Goal: Task Accomplishment & Management: Complete application form

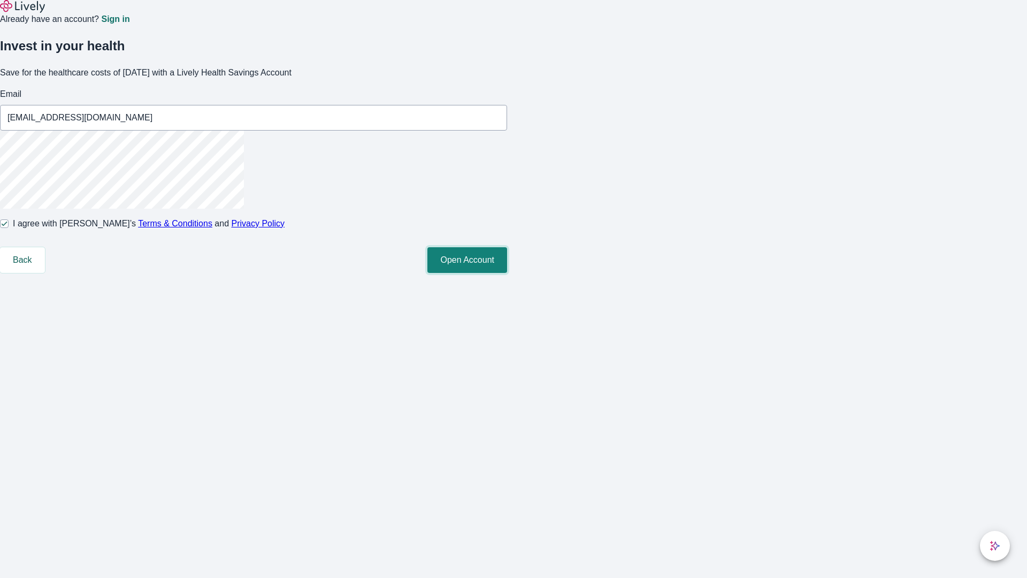
click at [507, 273] on button "Open Account" at bounding box center [467, 260] width 80 height 26
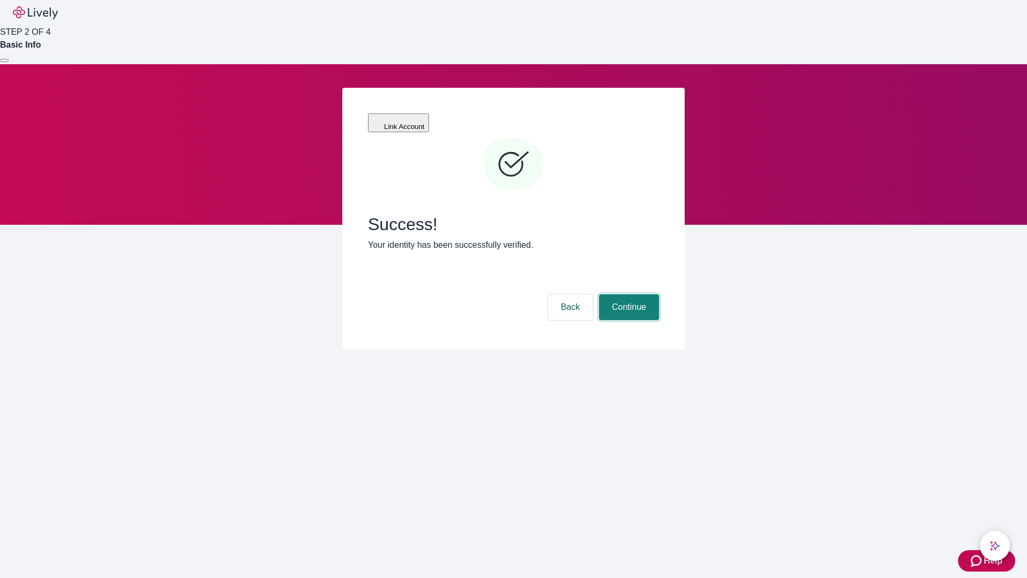
click at [627, 294] on button "Continue" at bounding box center [629, 307] width 60 height 26
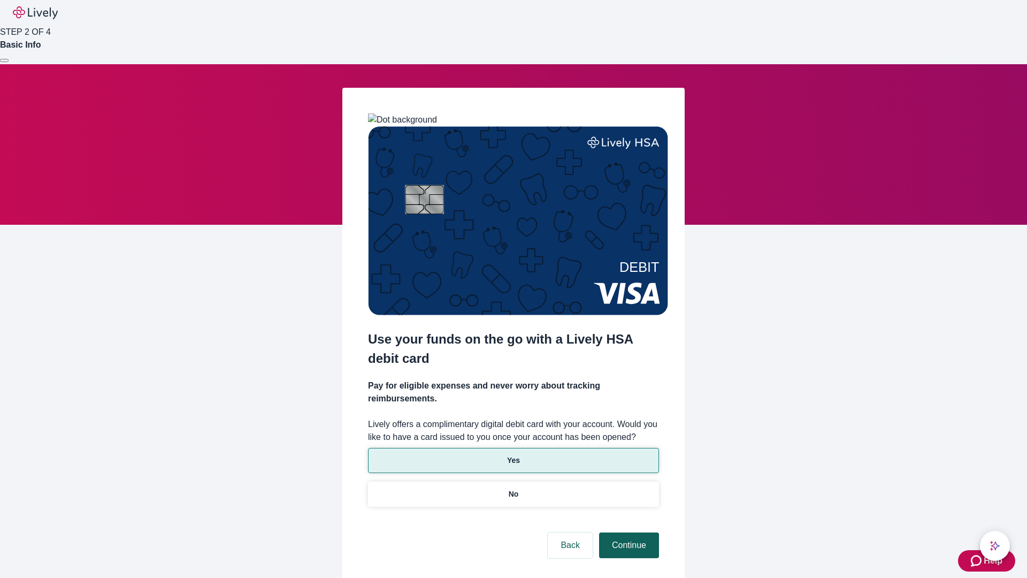
click at [513, 488] on p "No" at bounding box center [514, 493] width 10 height 11
click at [627, 532] on button "Continue" at bounding box center [629, 545] width 60 height 26
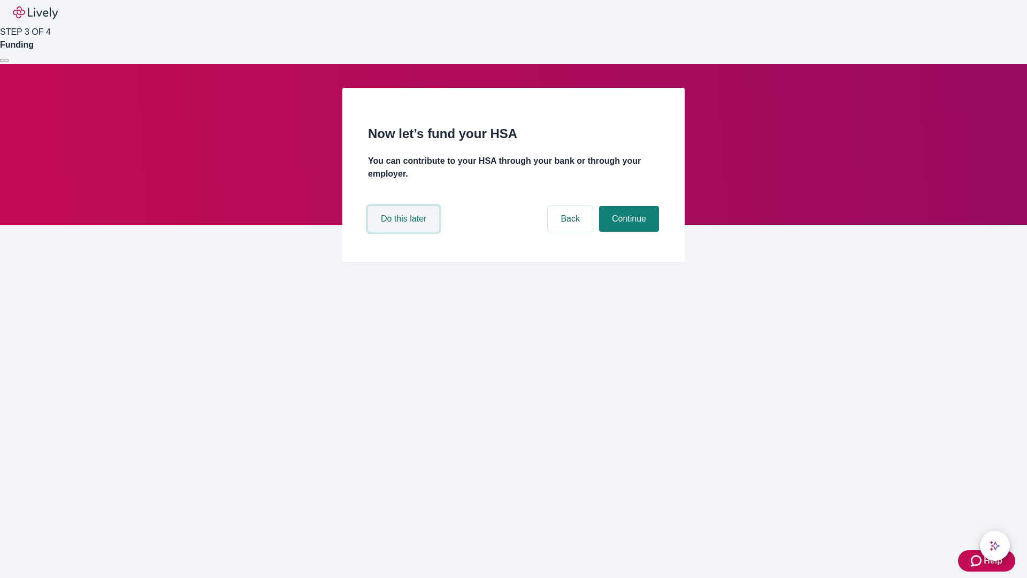
click at [405, 232] on button "Do this later" at bounding box center [403, 219] width 71 height 26
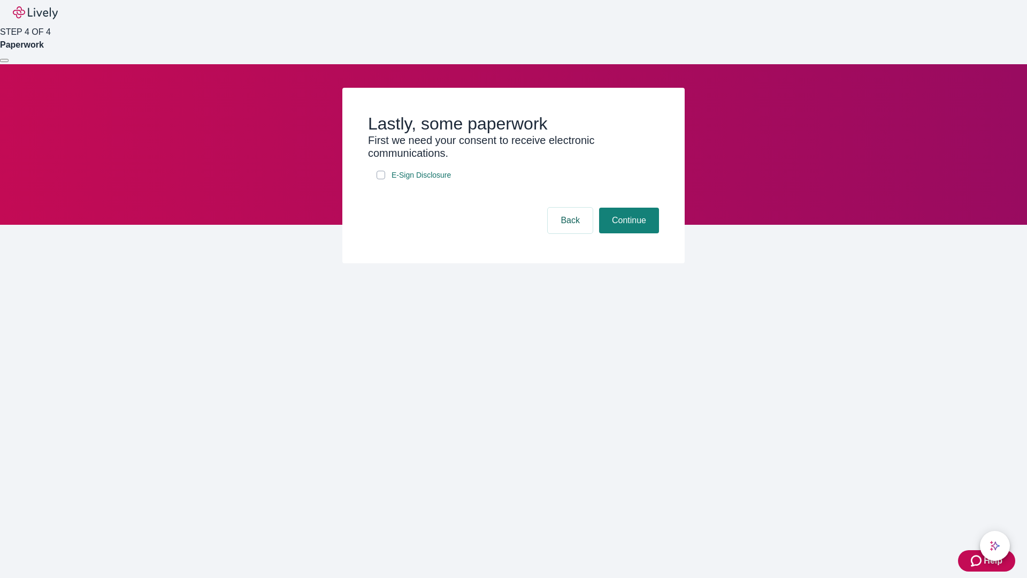
click at [381, 179] on input "E-Sign Disclosure" at bounding box center [380, 175] width 9 height 9
checkbox input "true"
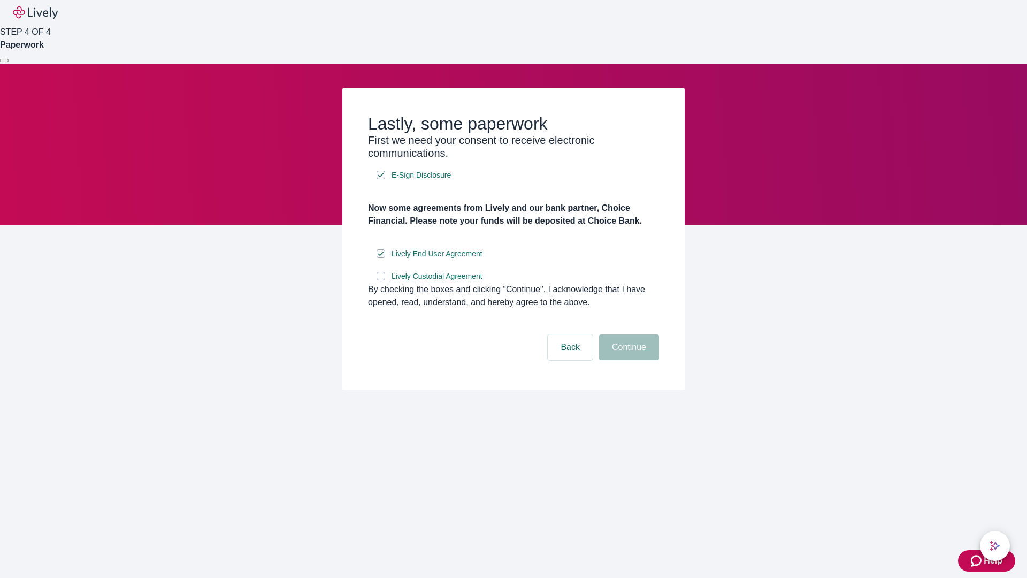
click at [381, 280] on input "Lively Custodial Agreement" at bounding box center [380, 276] width 9 height 9
checkbox input "true"
click at [627, 360] on button "Continue" at bounding box center [629, 347] width 60 height 26
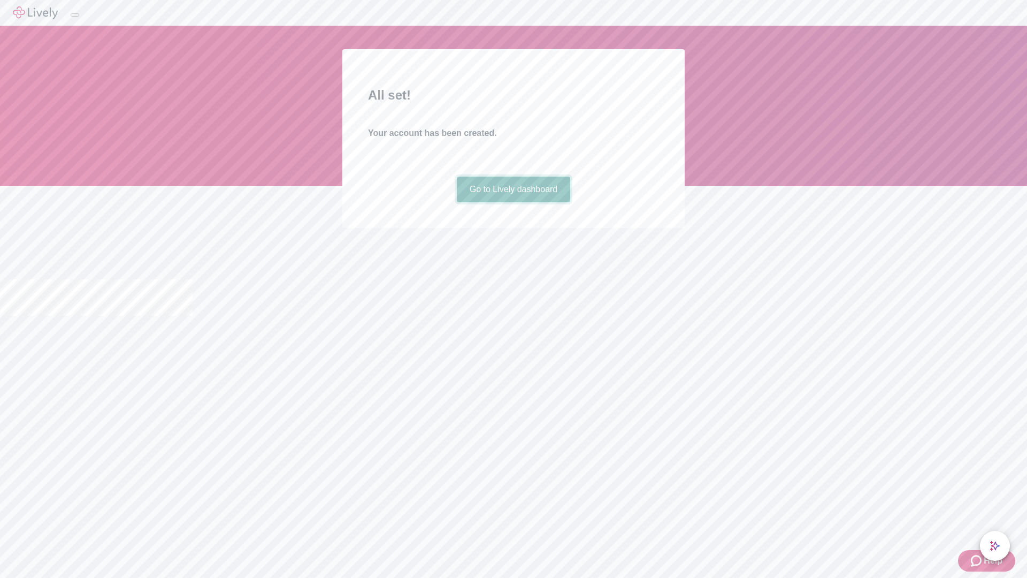
click at [513, 202] on link "Go to Lively dashboard" at bounding box center [514, 189] width 114 height 26
